Goal: Information Seeking & Learning: Learn about a topic

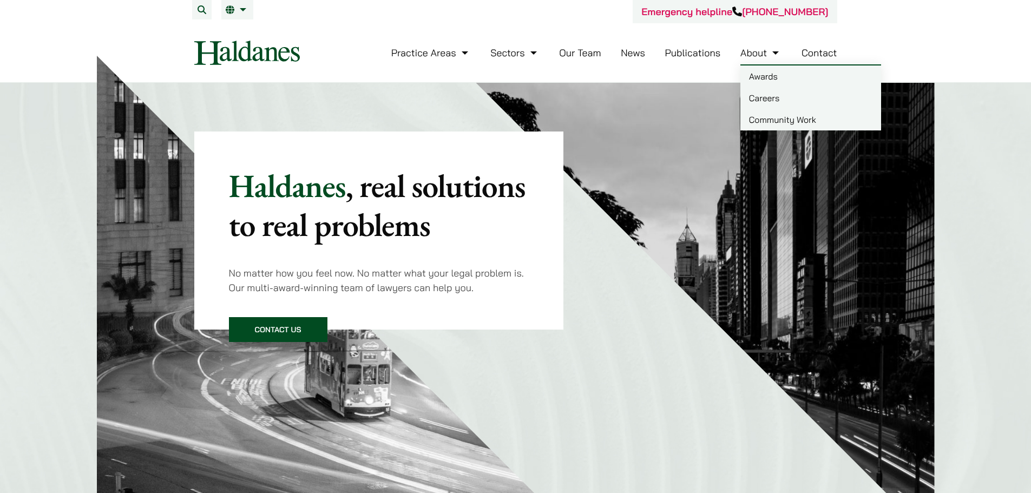
click at [770, 97] on link "Careers" at bounding box center [811, 98] width 141 height 22
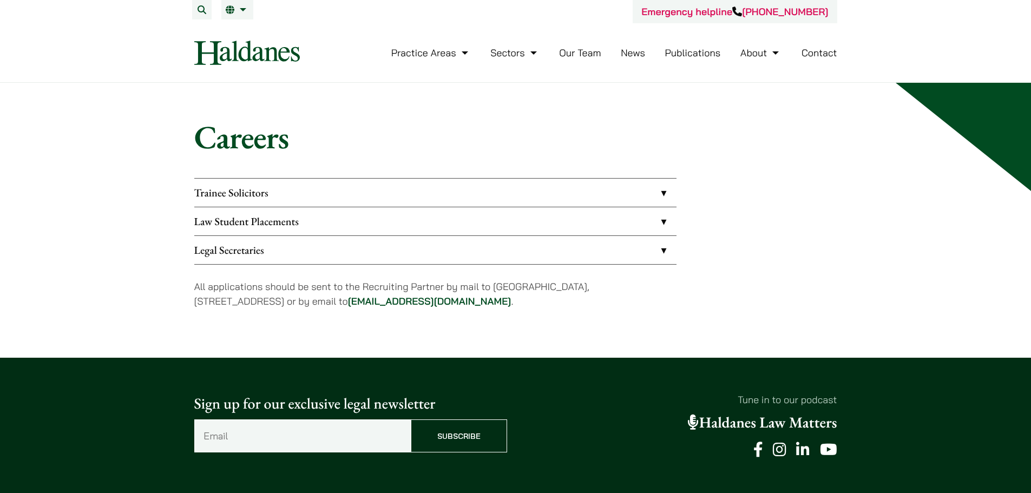
click at [236, 189] on link "Trainee Solicitors" at bounding box center [435, 193] width 482 height 28
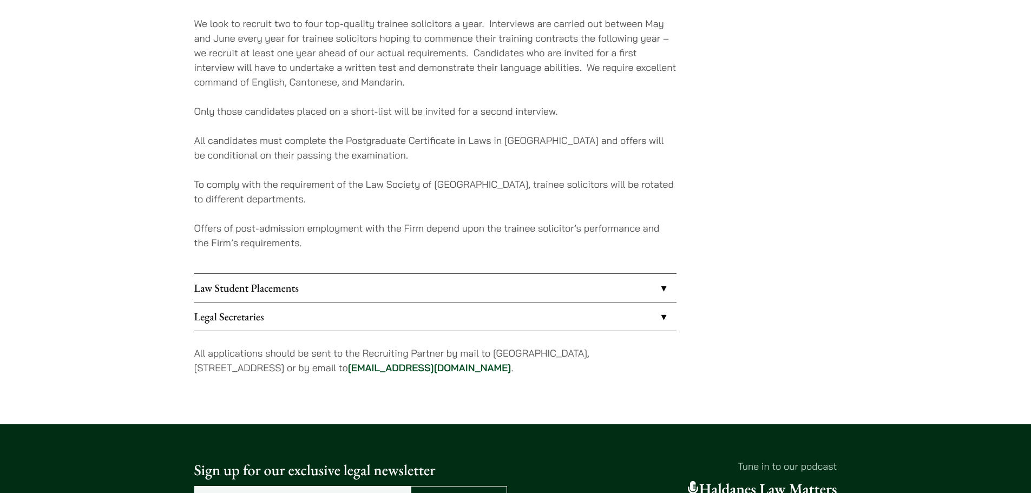
scroll to position [217, 0]
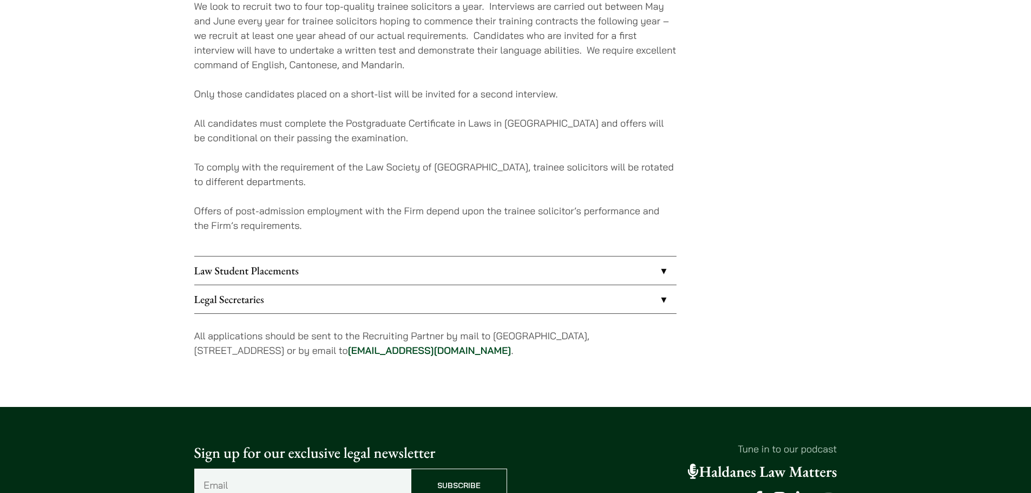
click at [247, 273] on link "Law Student Placements" at bounding box center [435, 271] width 482 height 28
